Goal: Check status: Check status

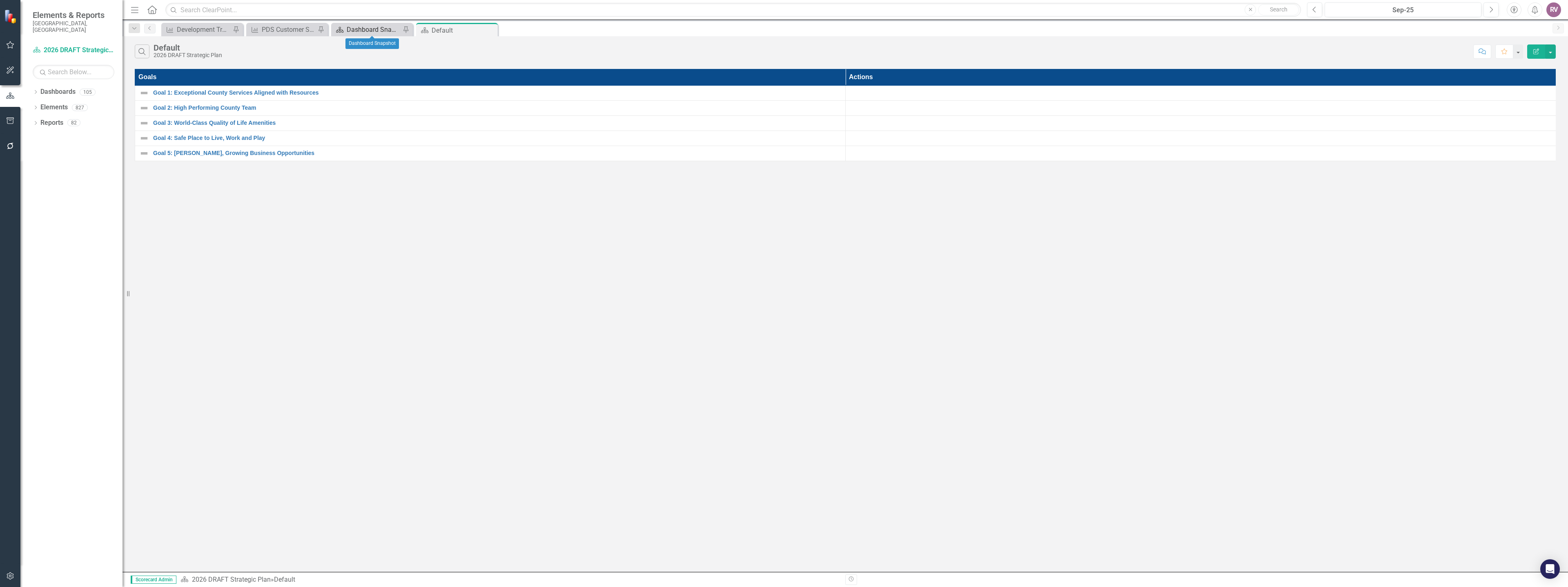
click at [365, 26] on div "Dashboard Snapshot" at bounding box center [374, 29] width 54 height 10
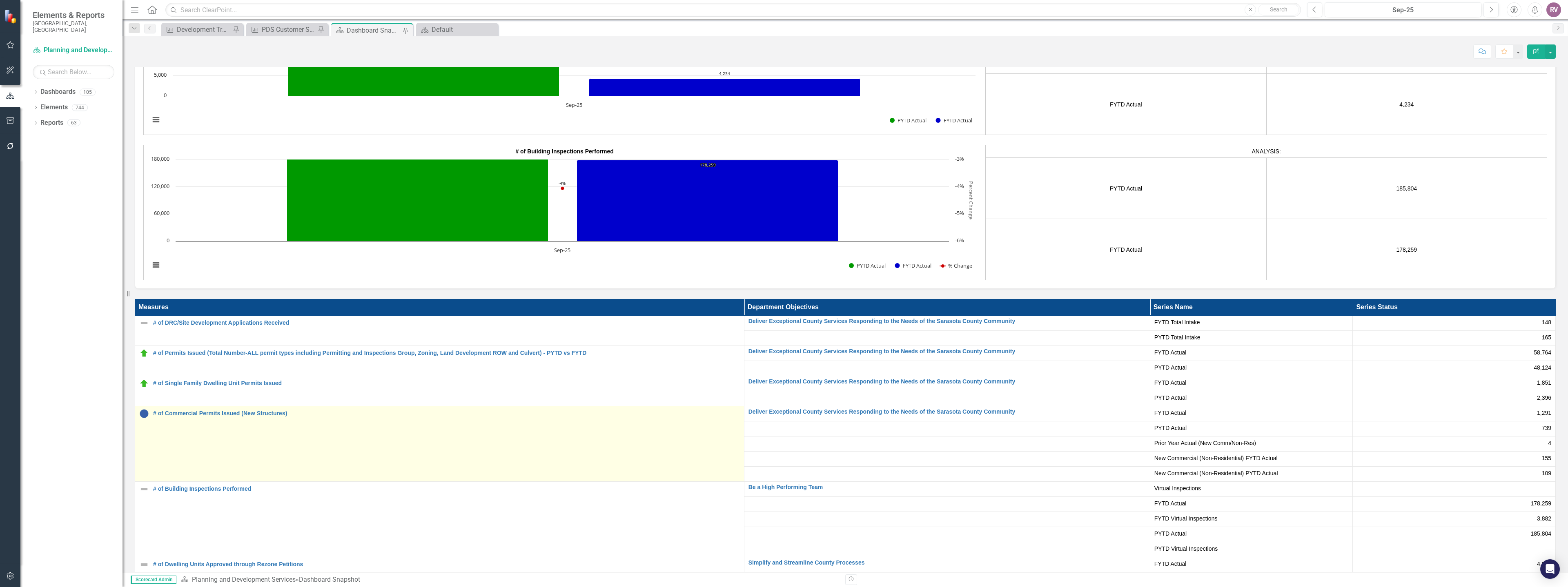
scroll to position [1761, 0]
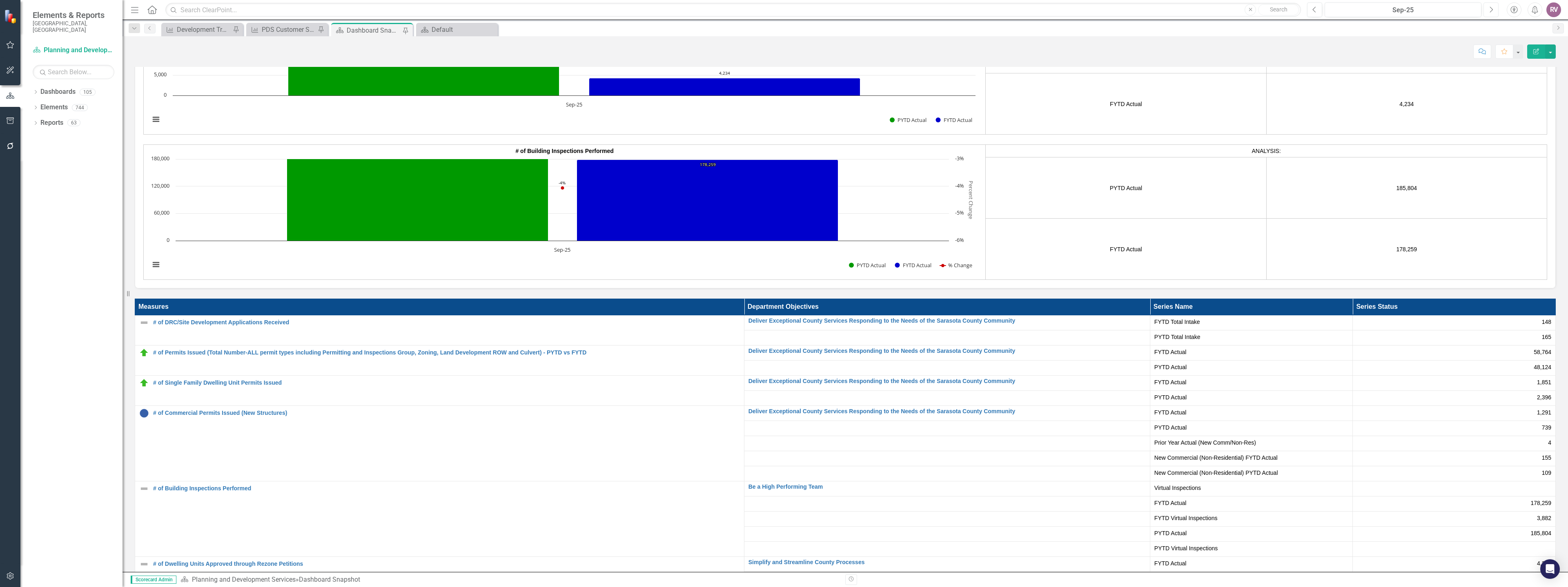
click at [1485, 10] on button "Next" at bounding box center [1491, 10] width 15 height 15
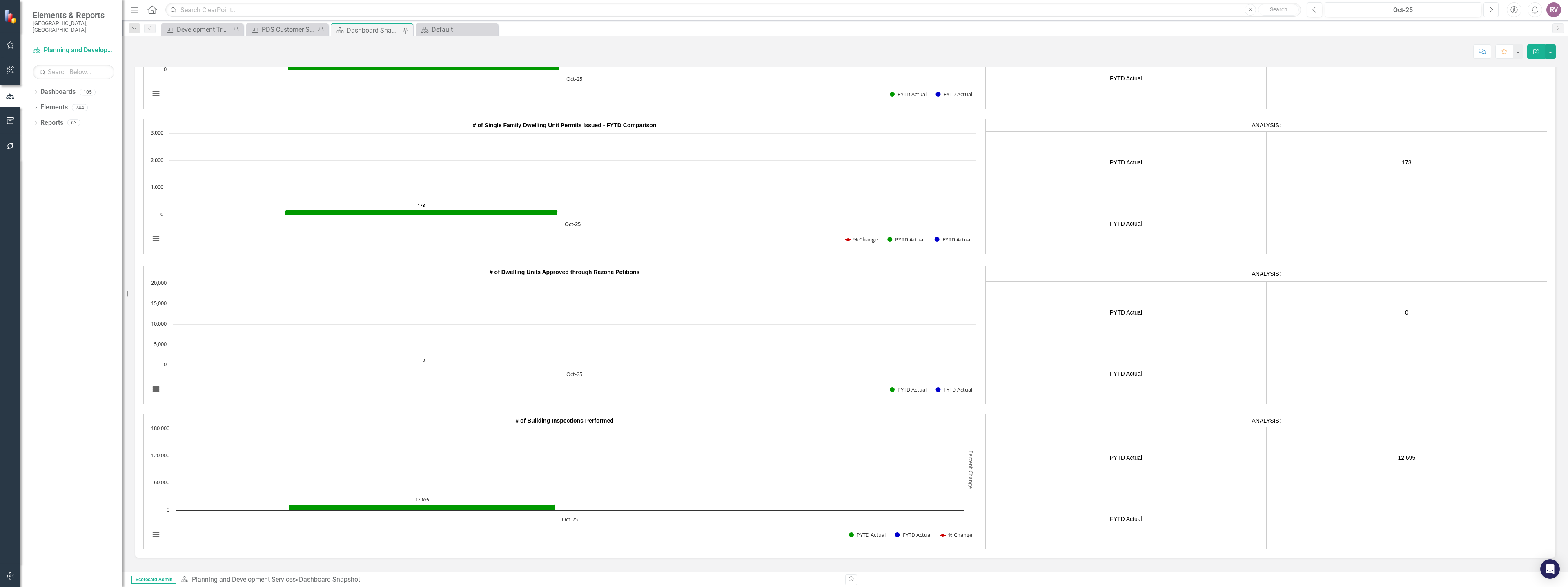
scroll to position [1439, 0]
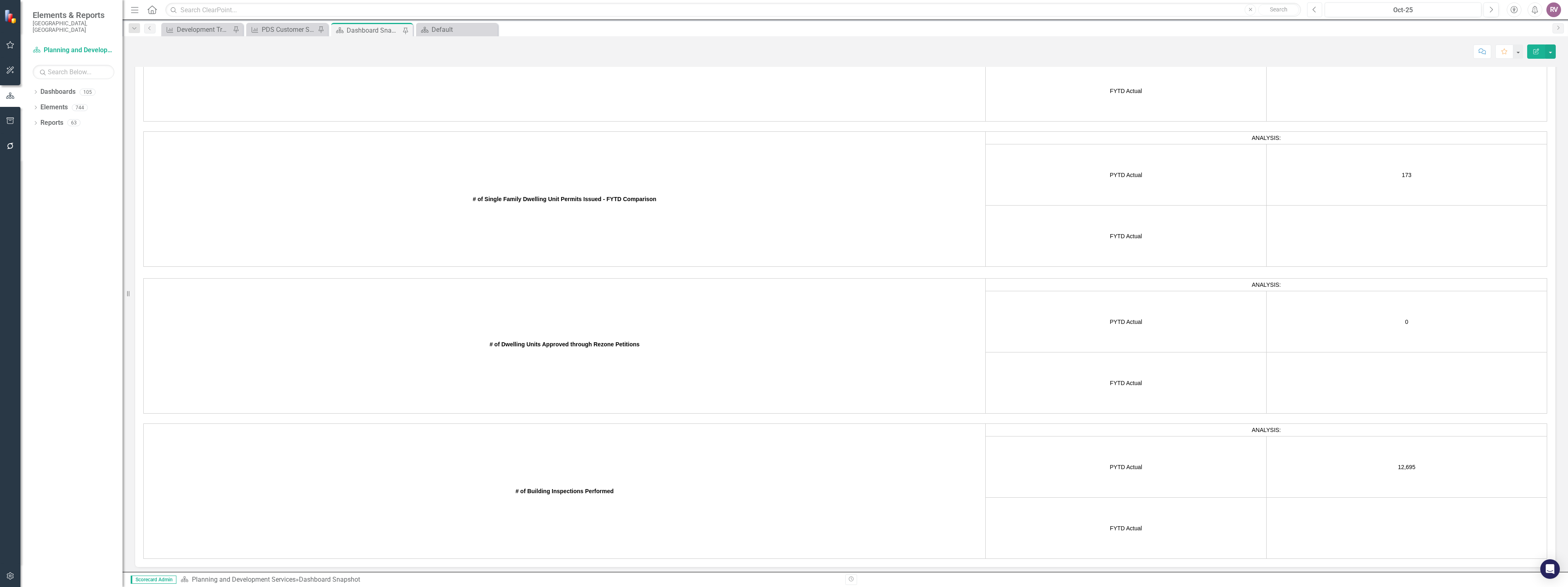
click at [1318, 9] on button "Previous" at bounding box center [1314, 10] width 15 height 15
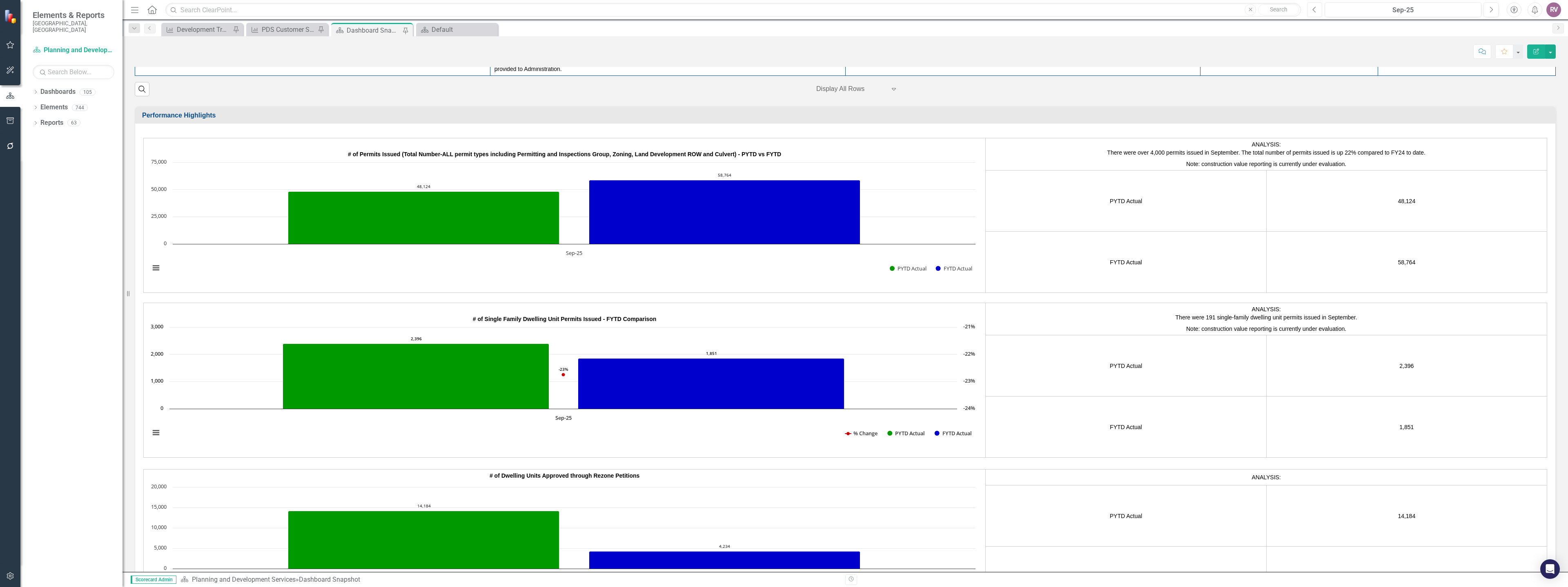
scroll to position [1285, 0]
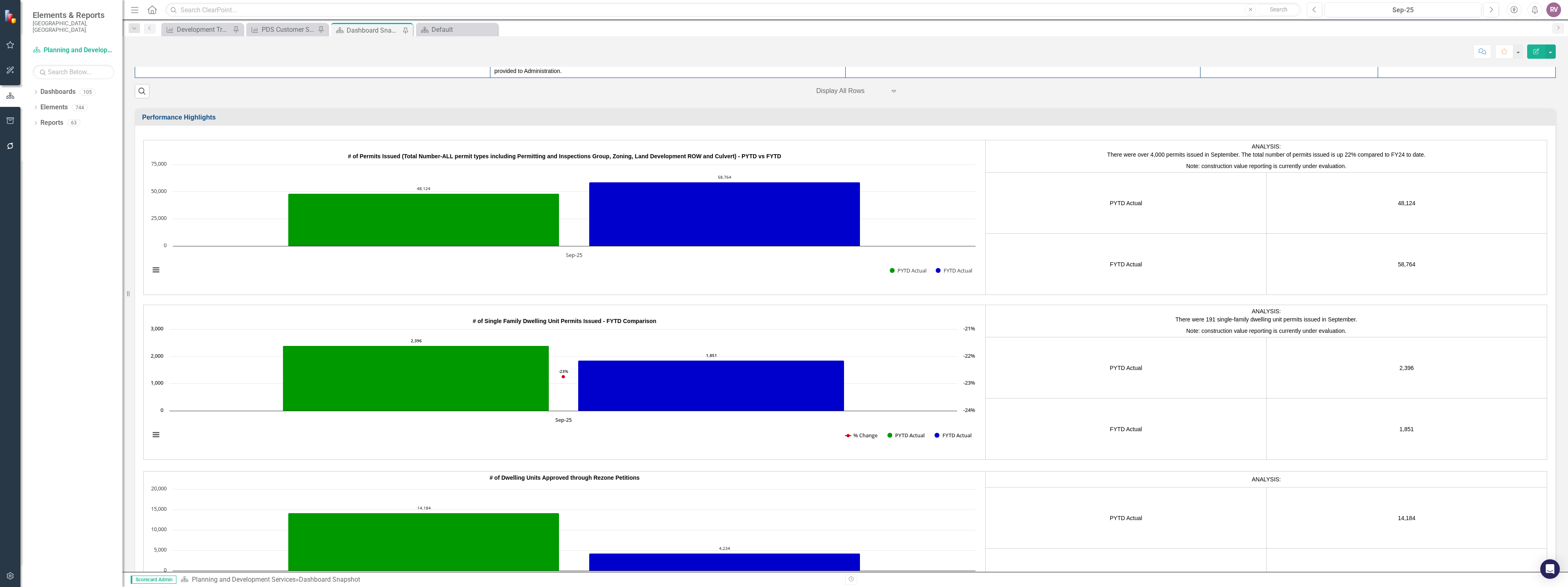
drag, startPoint x: 1394, startPoint y: 267, endPoint x: 1413, endPoint y: 266, distance: 19.0
click at [1413, 266] on td "58,764" at bounding box center [1406, 264] width 281 height 61
drag, startPoint x: 1411, startPoint y: 266, endPoint x: 1394, endPoint y: 265, distance: 17.0
click at [1394, 265] on td "58,764" at bounding box center [1406, 264] width 281 height 61
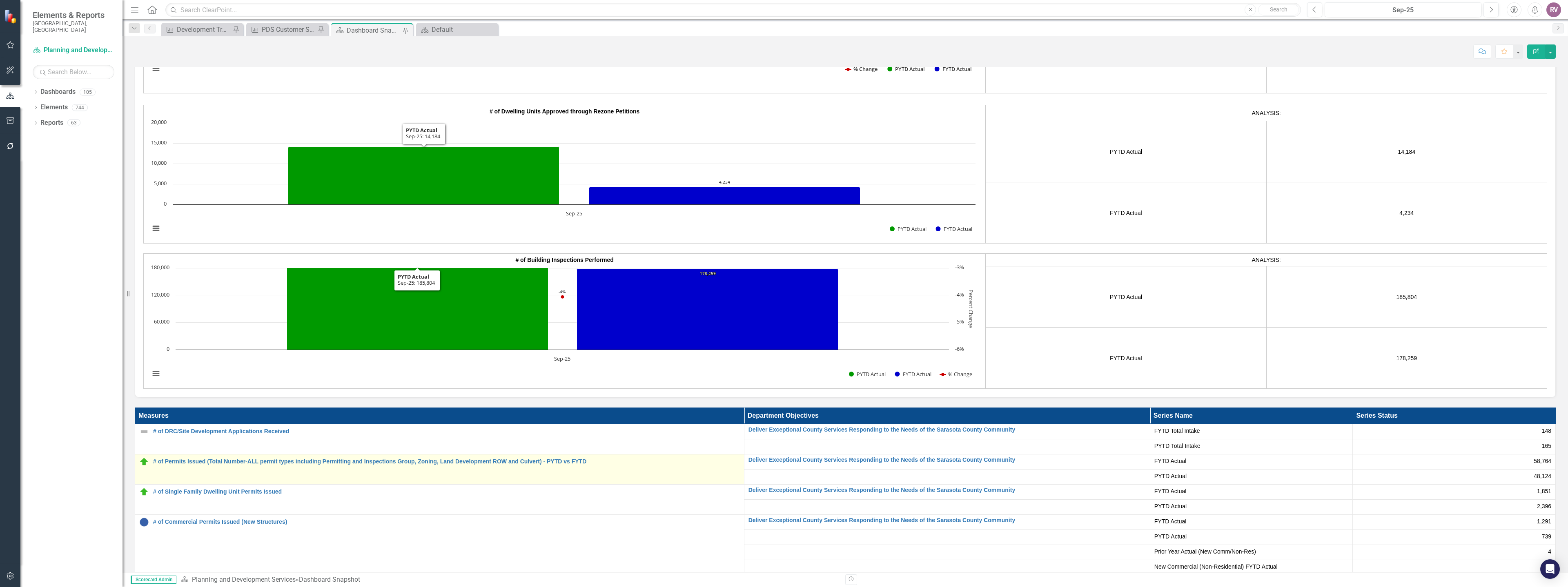
scroll to position [1653, 0]
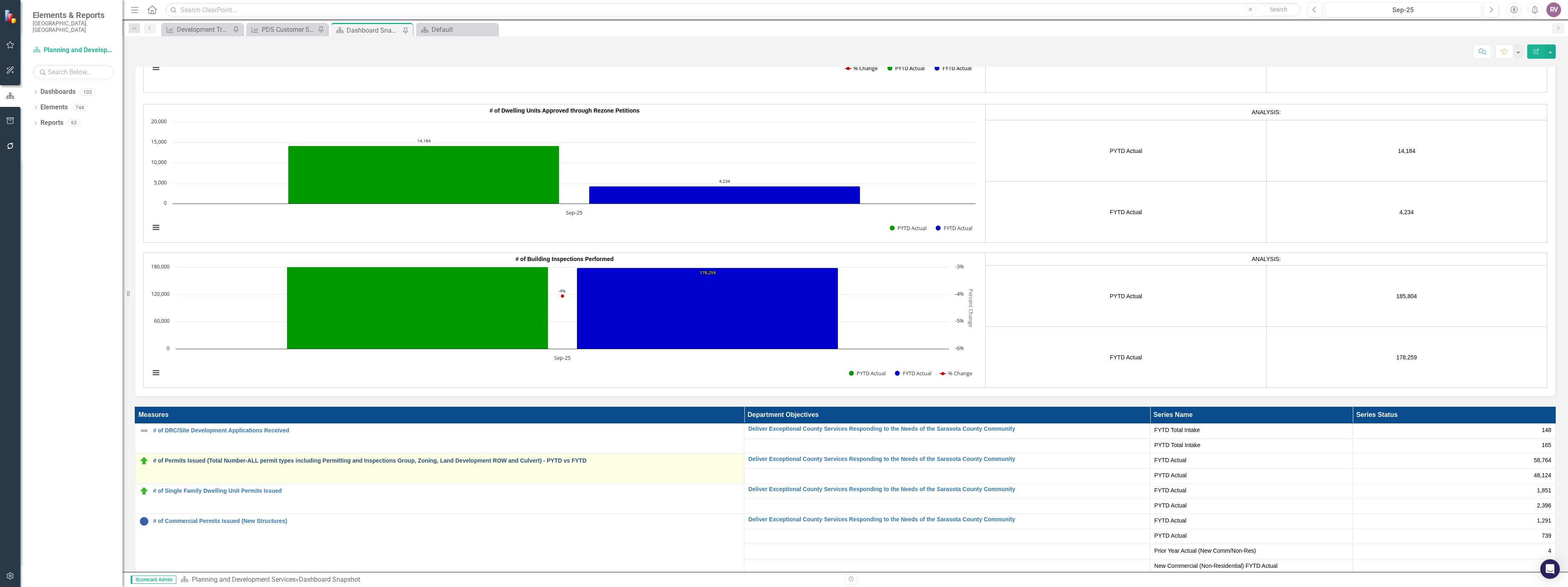
click at [221, 458] on link "# of Permits Issued (Total Number-ALL permit types including Permitting and Ins…" at bounding box center [447, 461] width 587 height 6
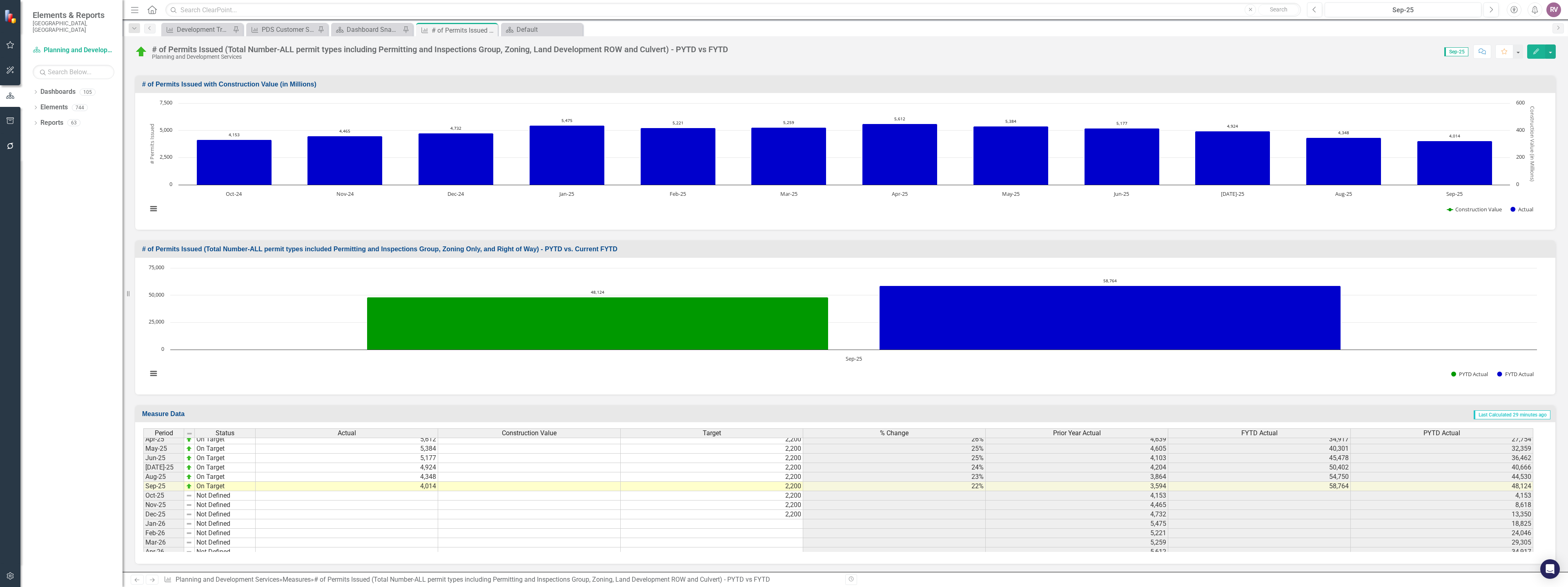
scroll to position [1551, 0]
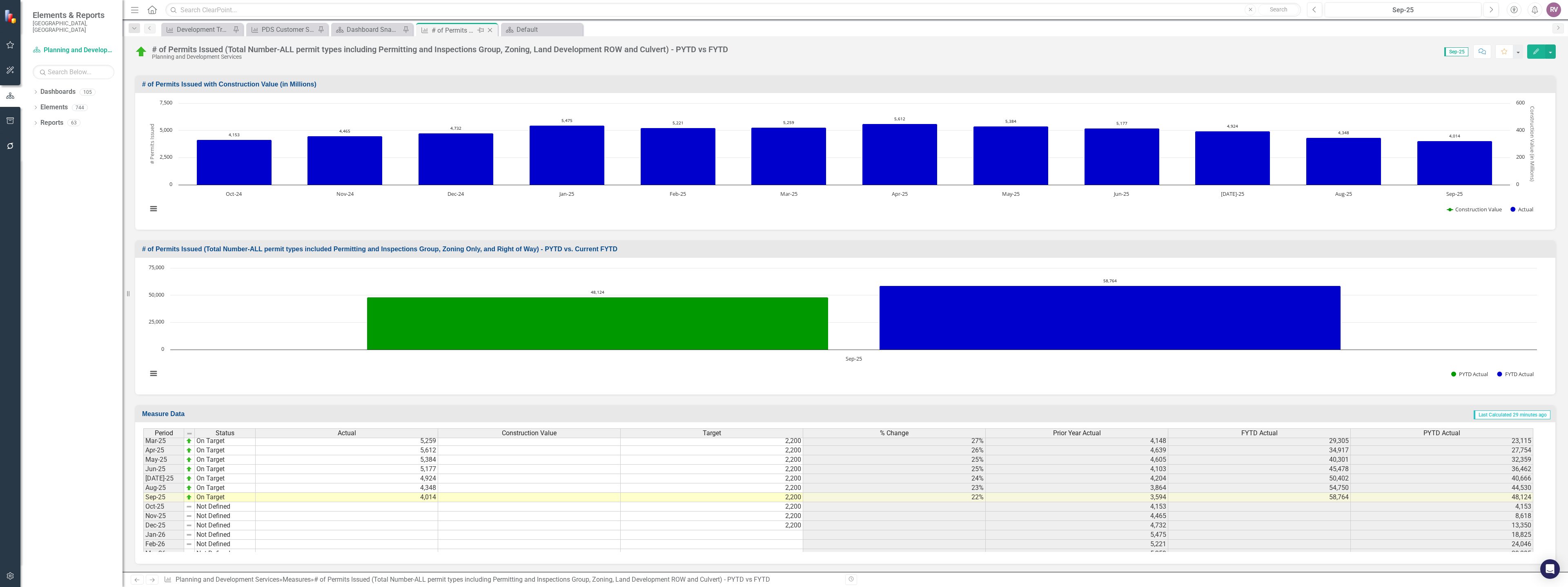
click at [489, 32] on icon "Close" at bounding box center [489, 30] width 8 height 7
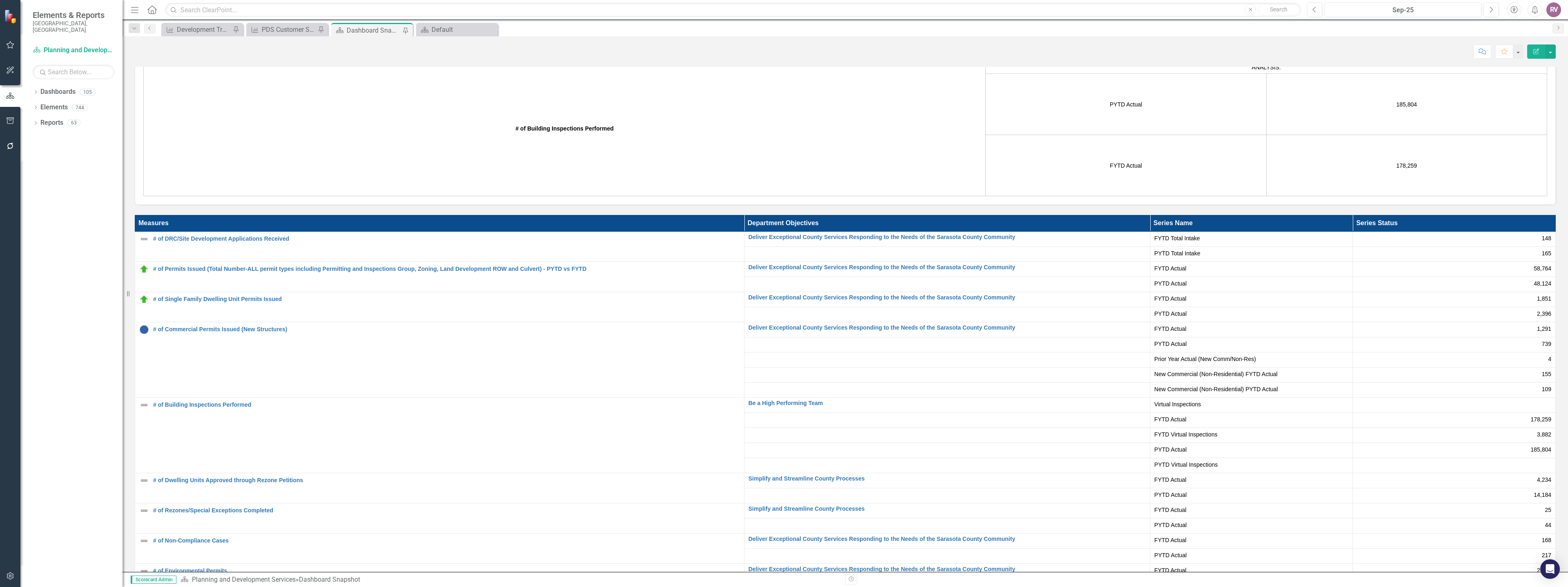
scroll to position [1956, 0]
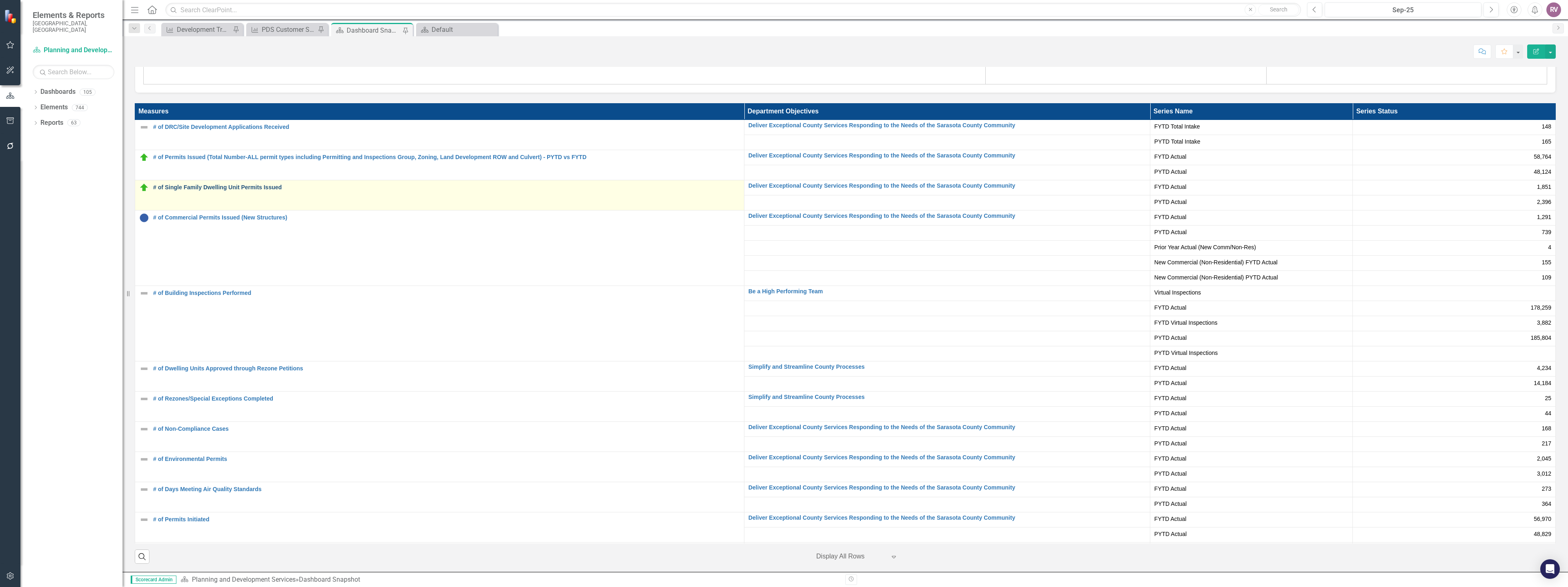
click at [243, 189] on link "# of Single Family Dwelling Unit Permits Issued" at bounding box center [447, 187] width 587 height 6
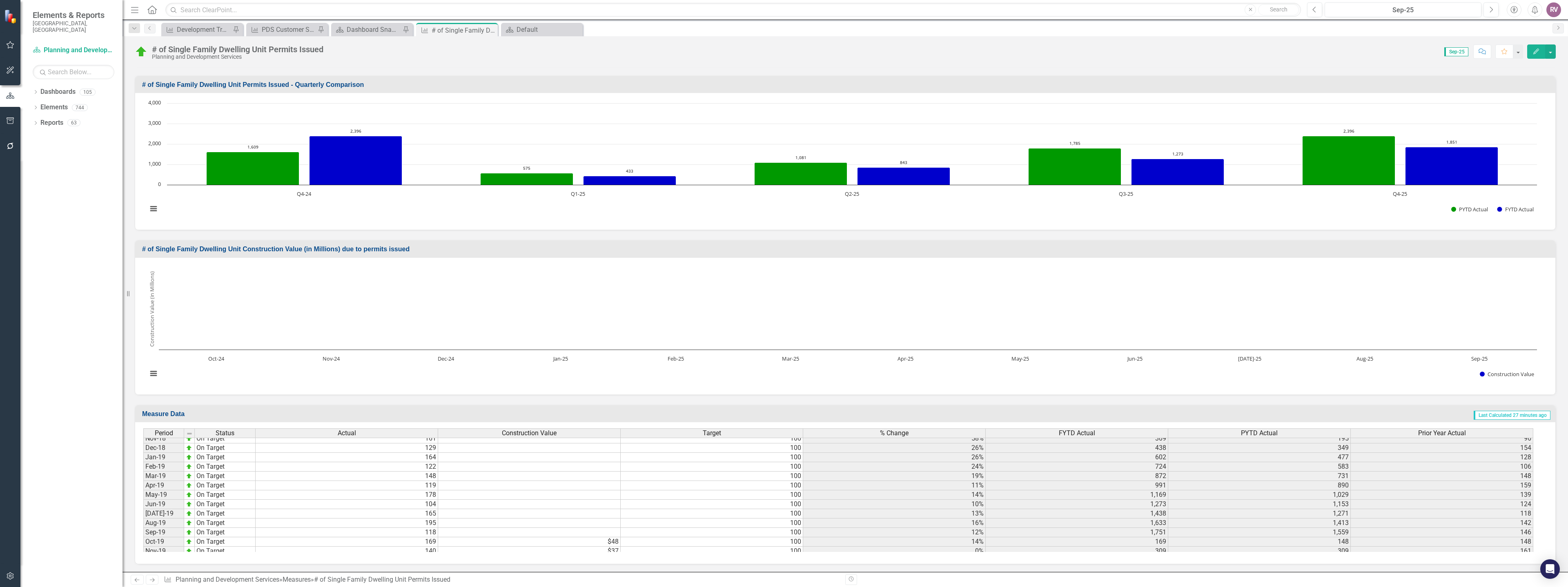
scroll to position [895, 0]
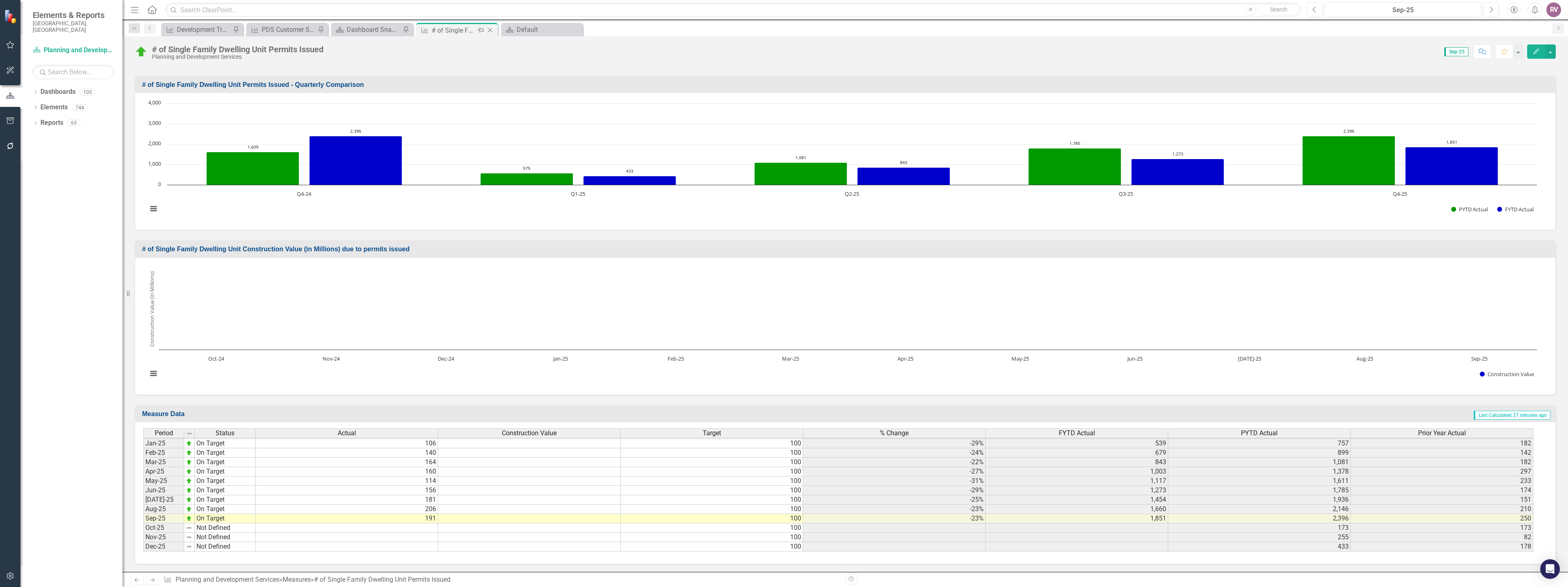
click at [492, 29] on icon "Close" at bounding box center [489, 30] width 8 height 7
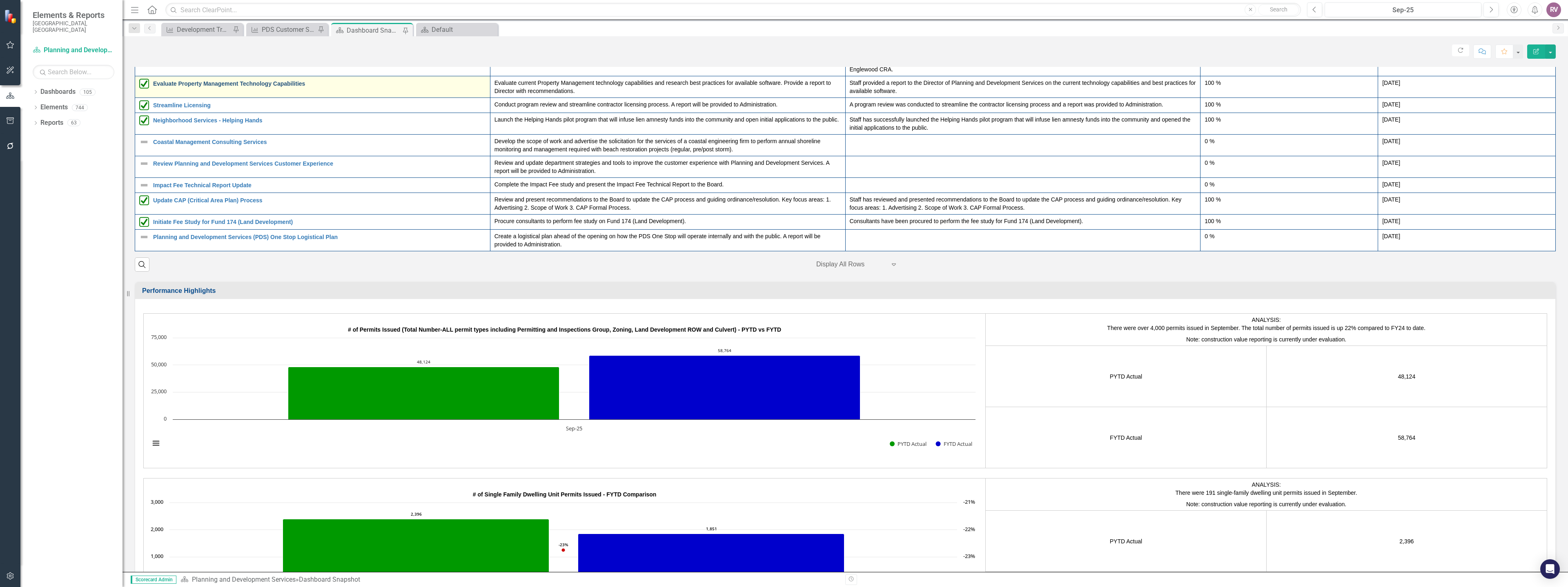
scroll to position [1102, 0]
